Goal: Information Seeking & Learning: Learn about a topic

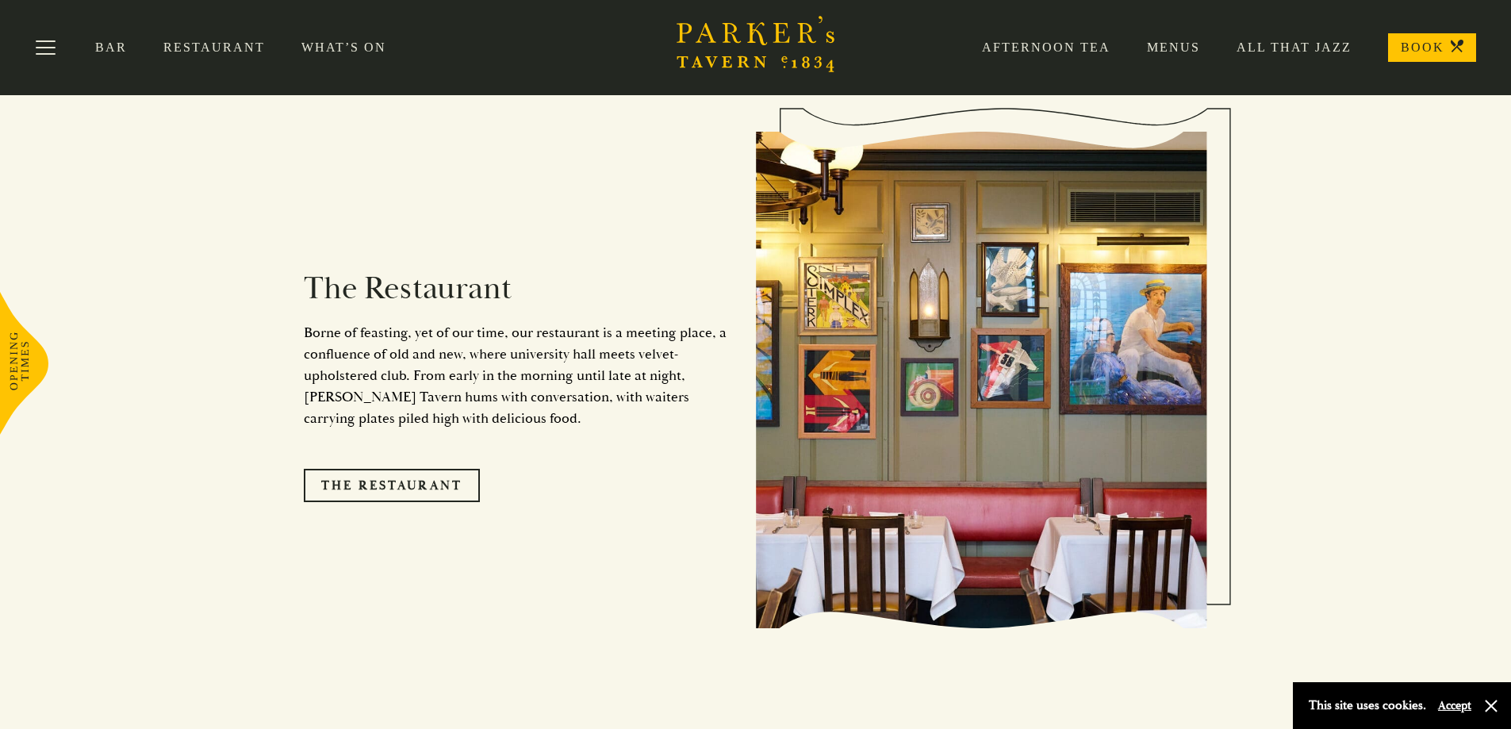
scroll to position [783, 0]
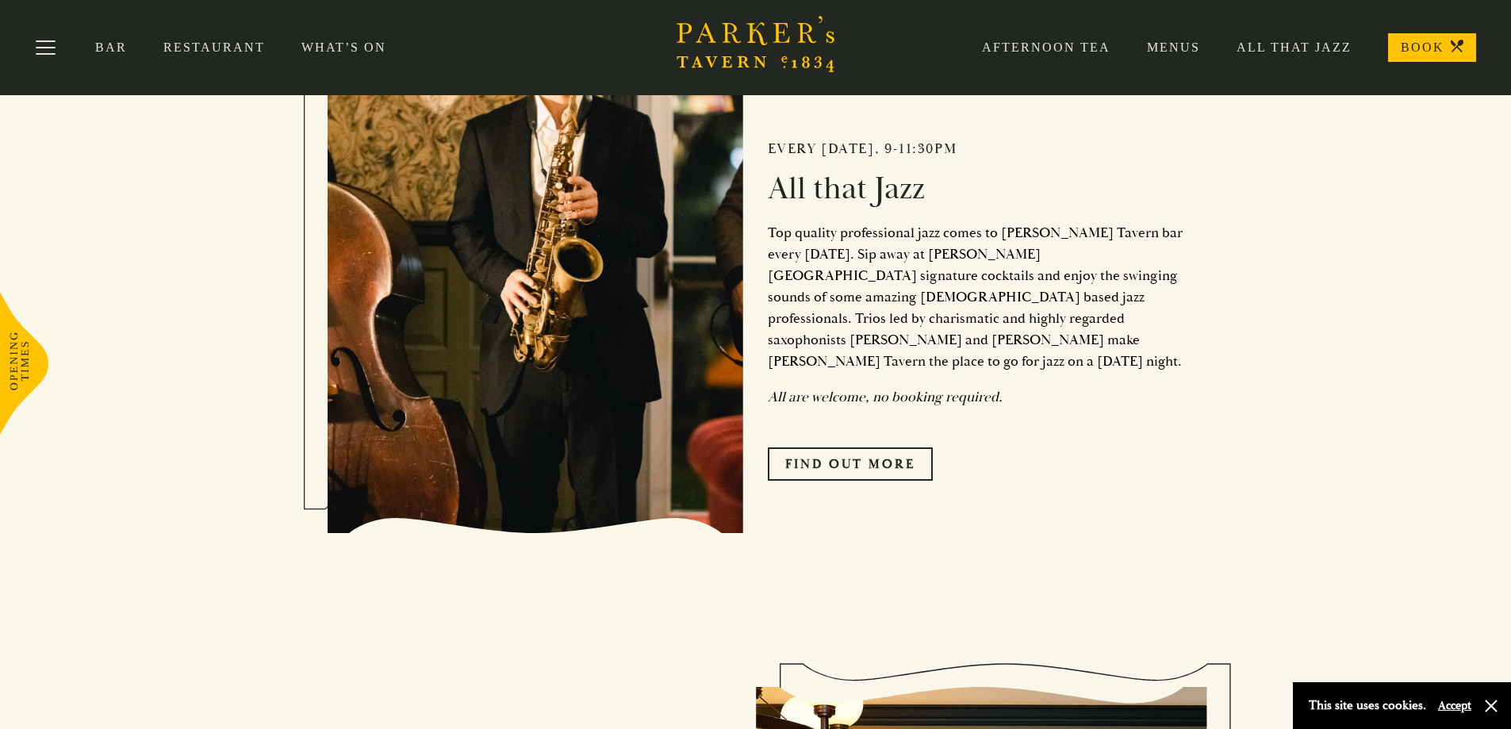
click at [1175, 47] on link "Menus" at bounding box center [1156, 48] width 90 height 16
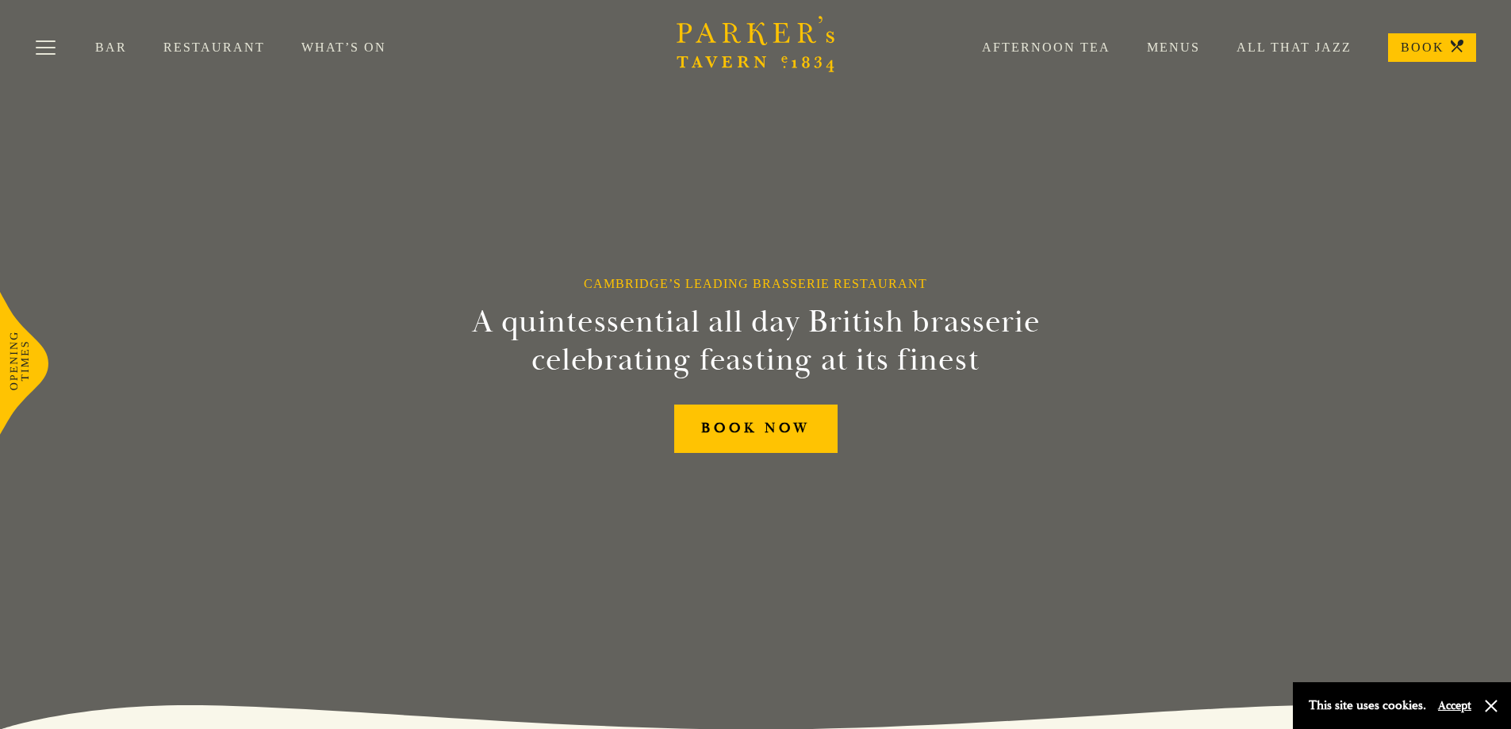
click at [332, 53] on link "What’s On" at bounding box center [362, 48] width 121 height 16
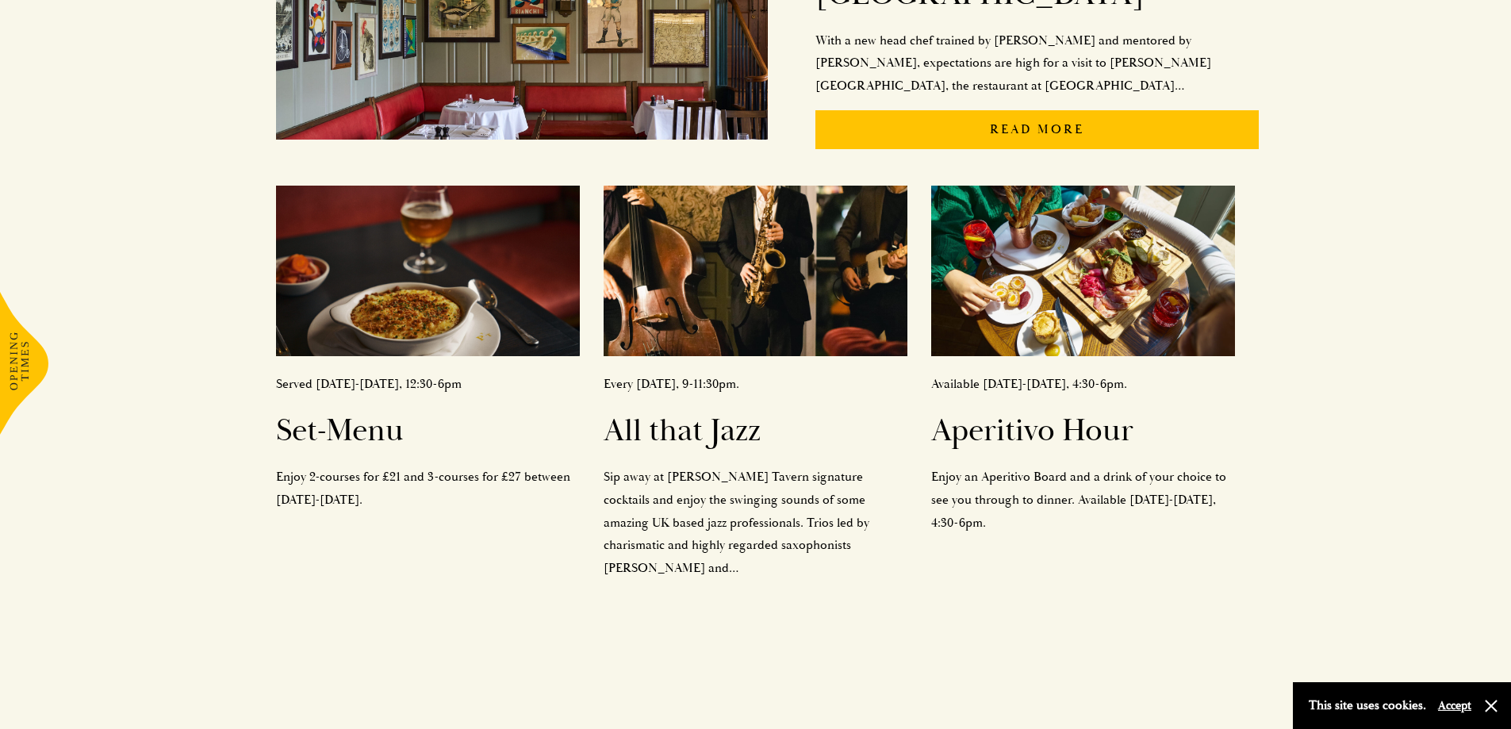
scroll to position [555, 0]
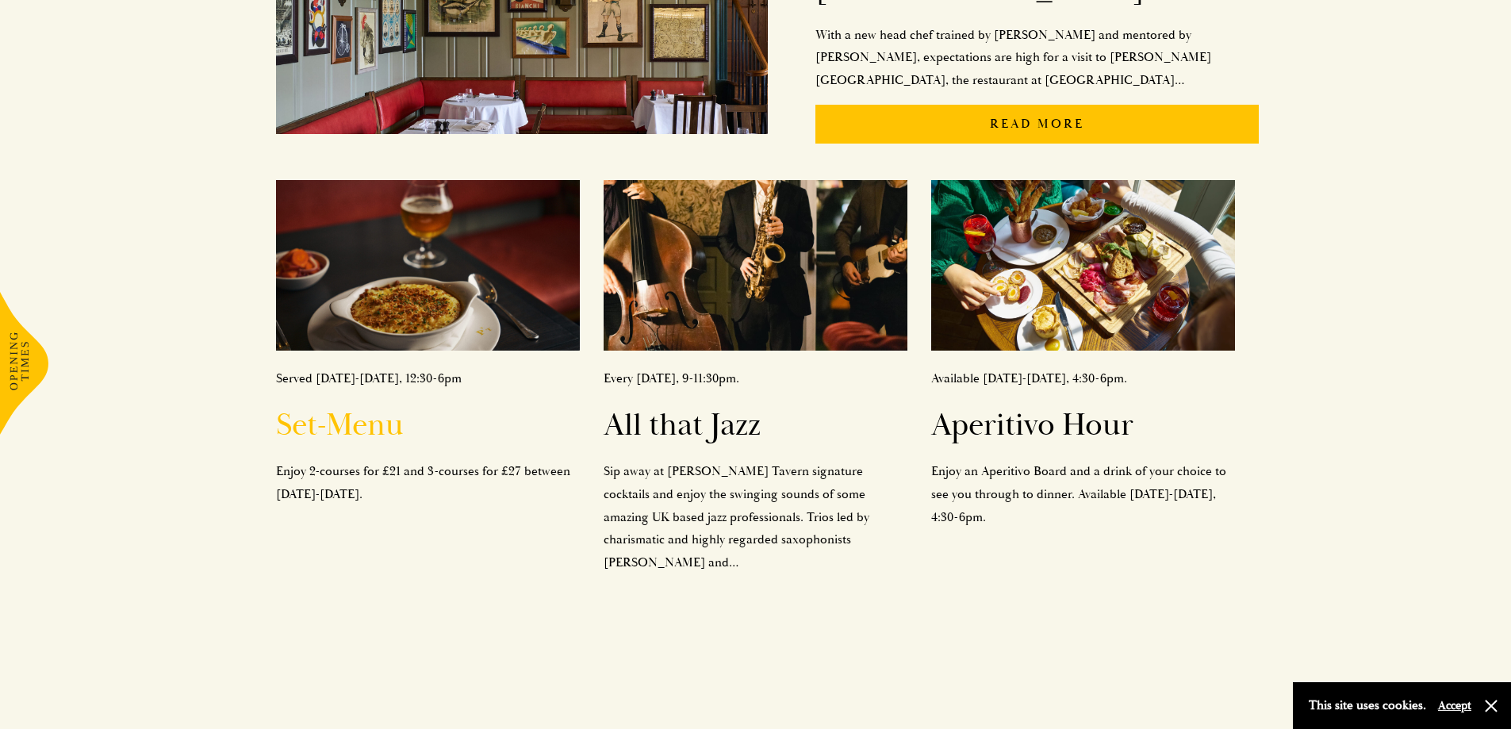
click at [351, 406] on h2 "Set-Menu" at bounding box center [428, 425] width 304 height 38
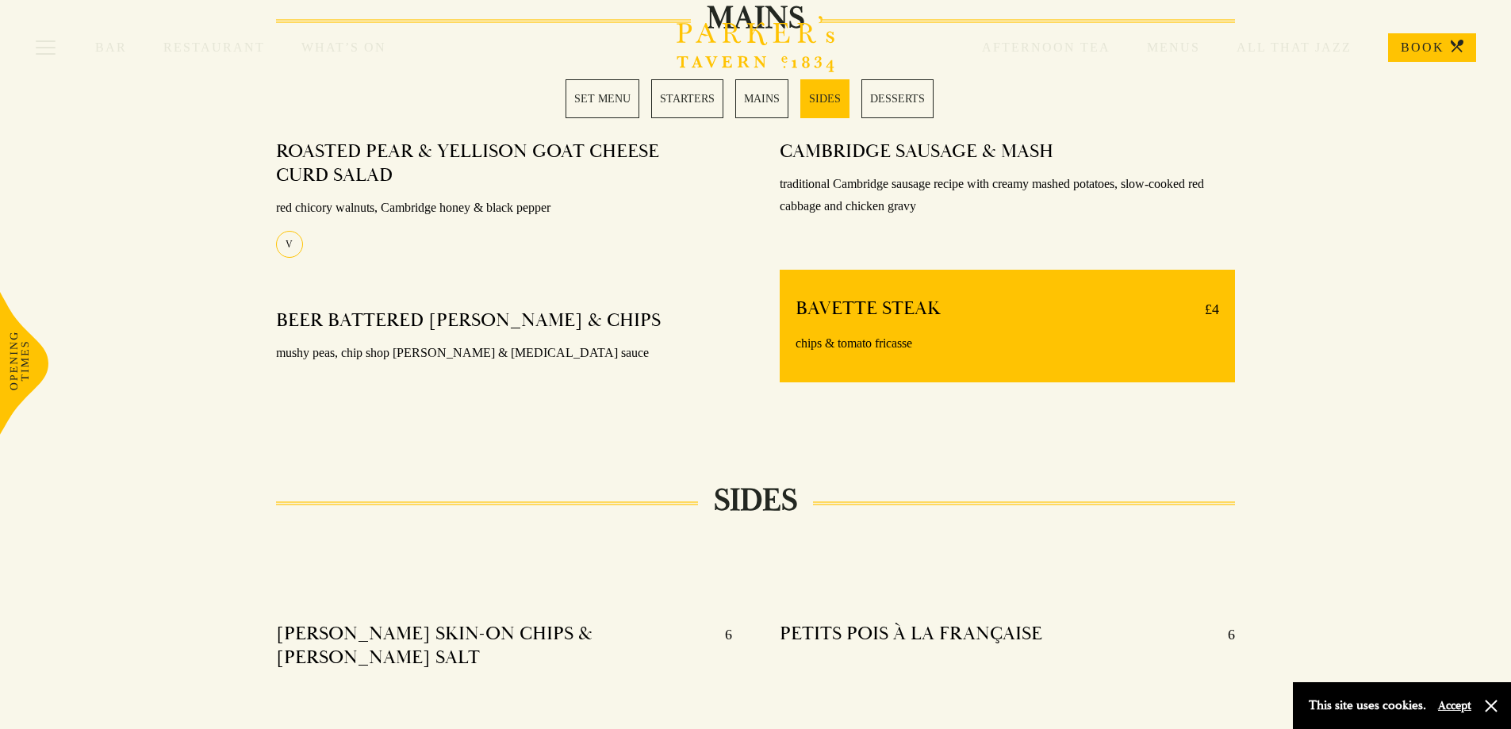
scroll to position [1349, 0]
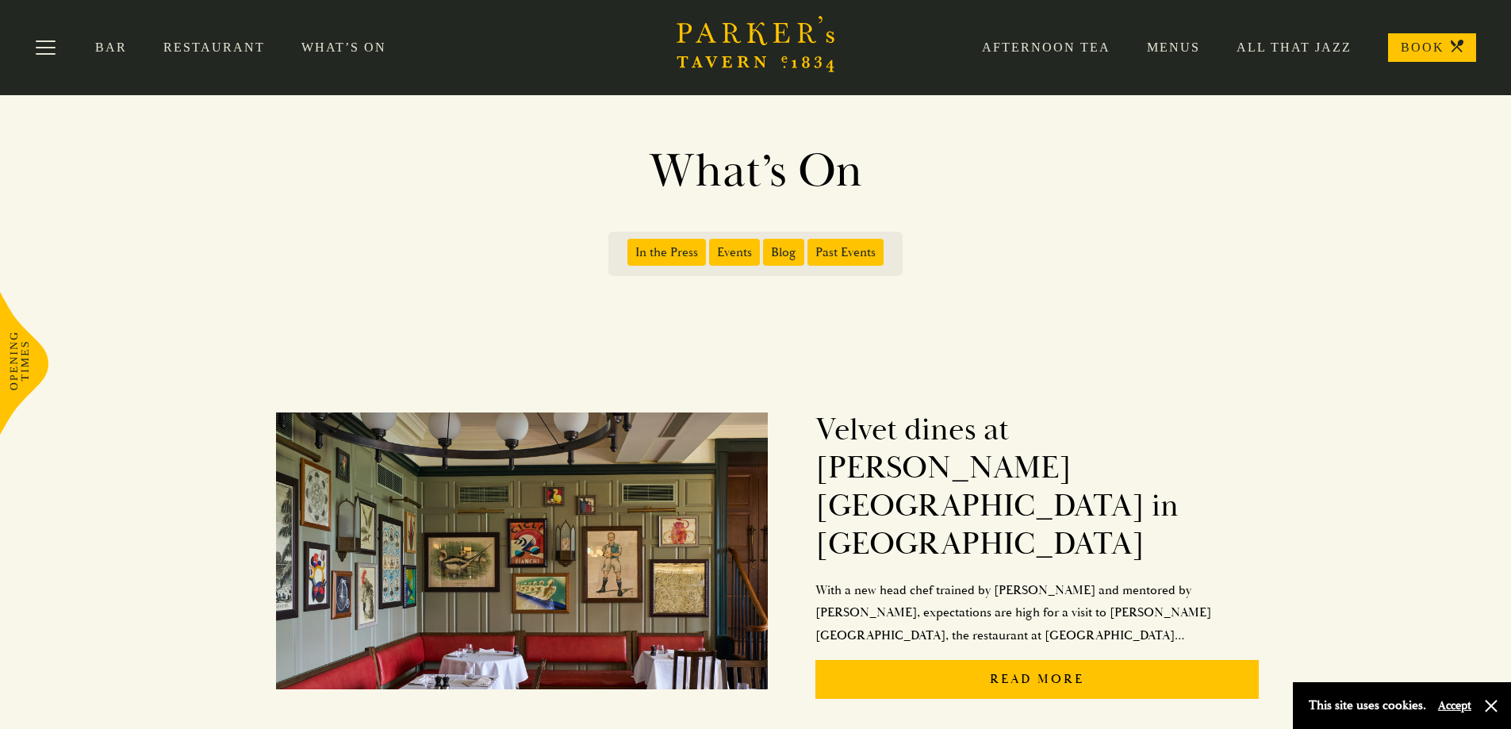
click at [1160, 44] on link "Menus" at bounding box center [1156, 48] width 90 height 16
